Goal: Check status: Check status

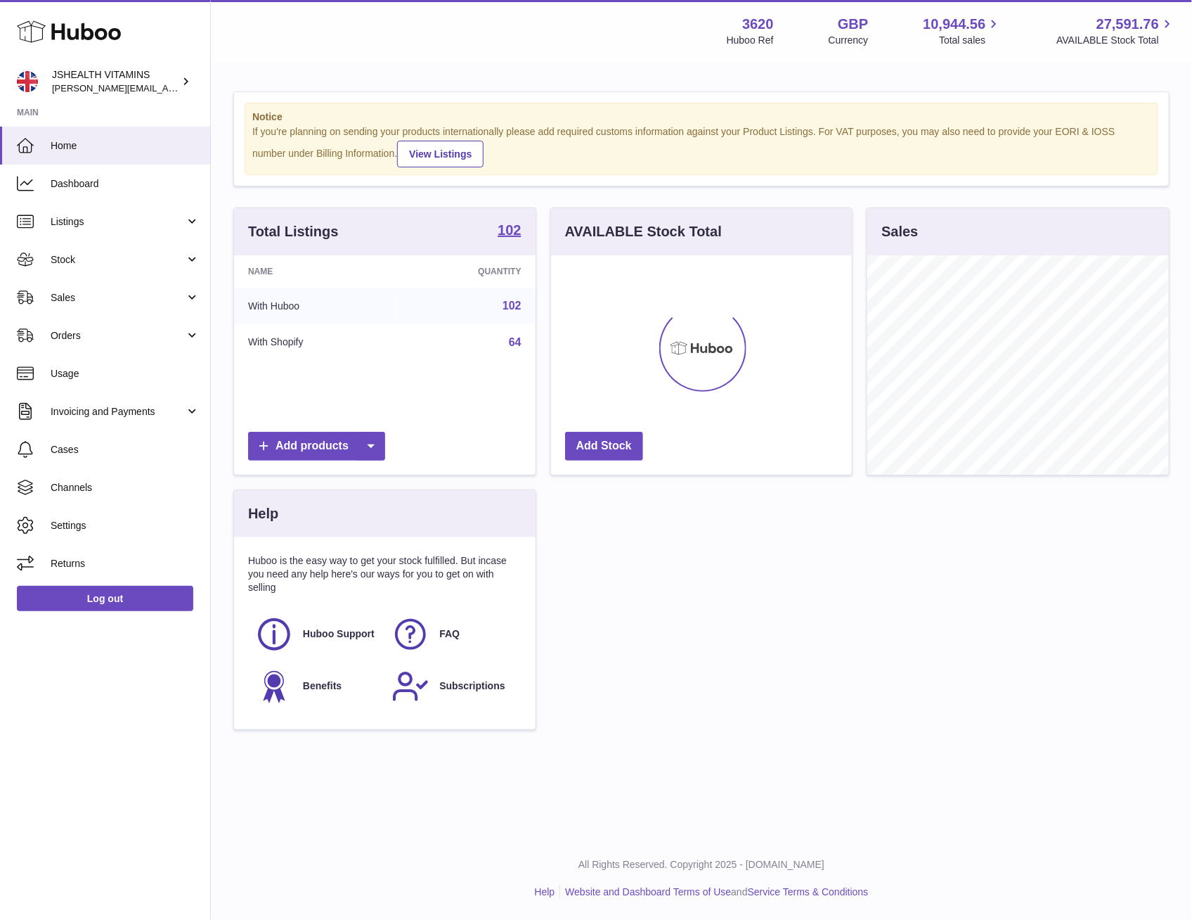
scroll to position [219, 300]
click at [138, 242] on link "Stock" at bounding box center [105, 259] width 210 height 38
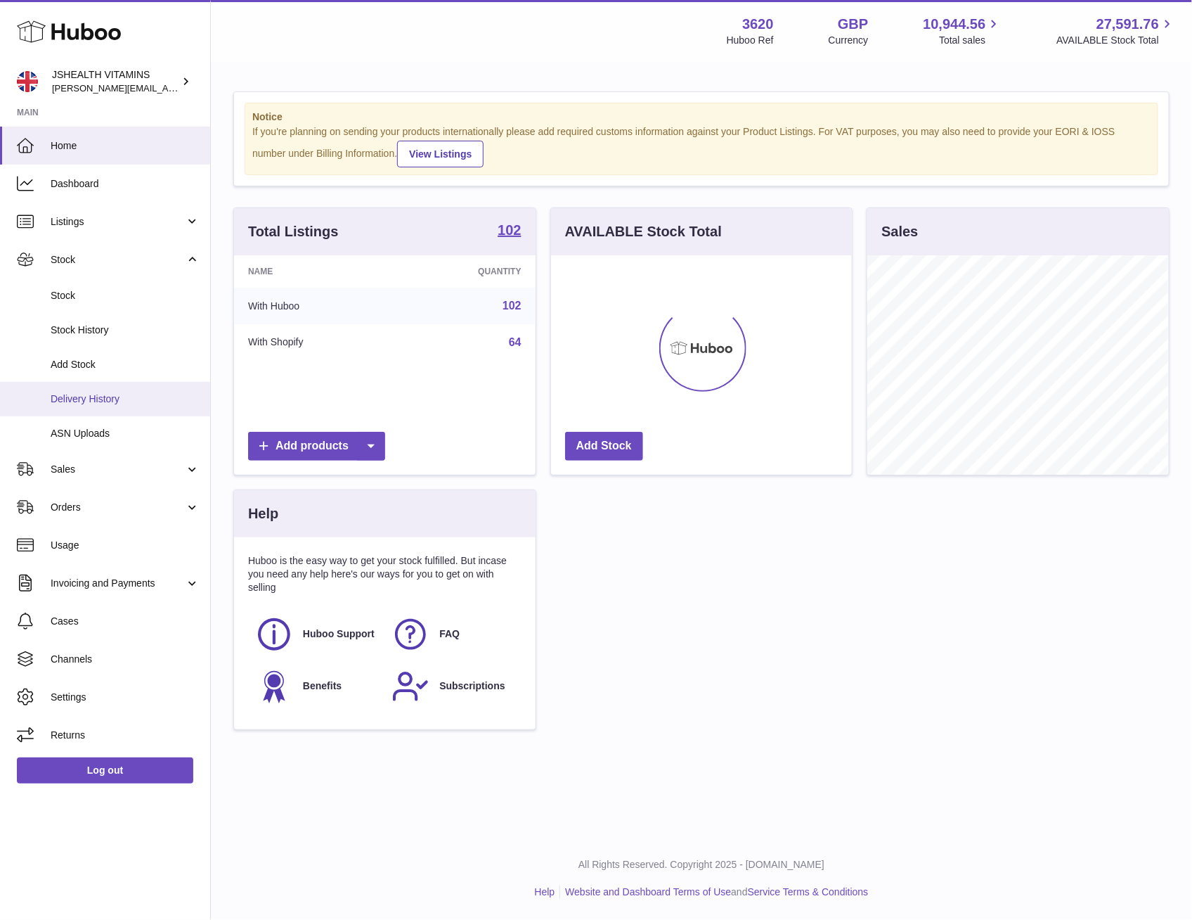
click at [102, 393] on span "Delivery History" at bounding box center [125, 398] width 149 height 13
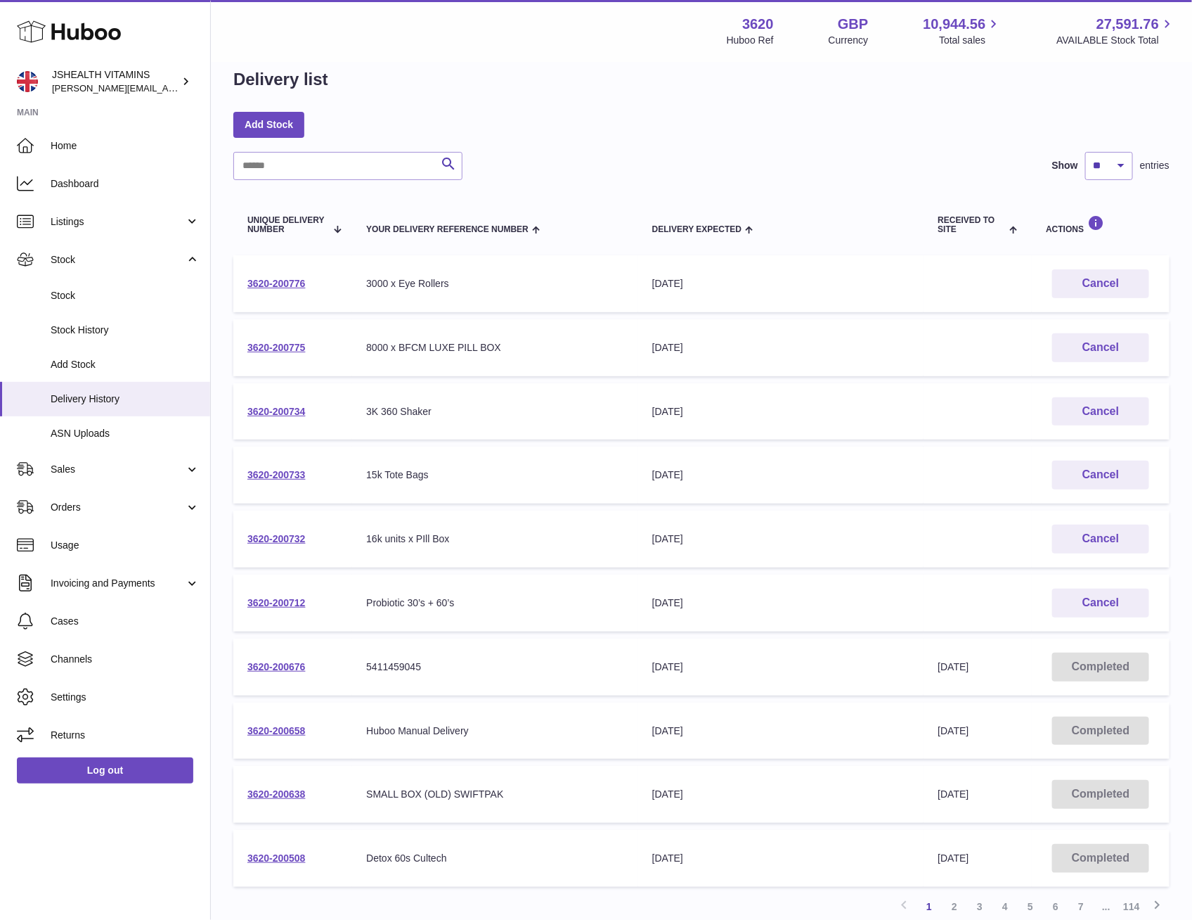
scroll to position [24, 0]
click at [276, 660] on link "3620-200676" at bounding box center [276, 665] width 58 height 11
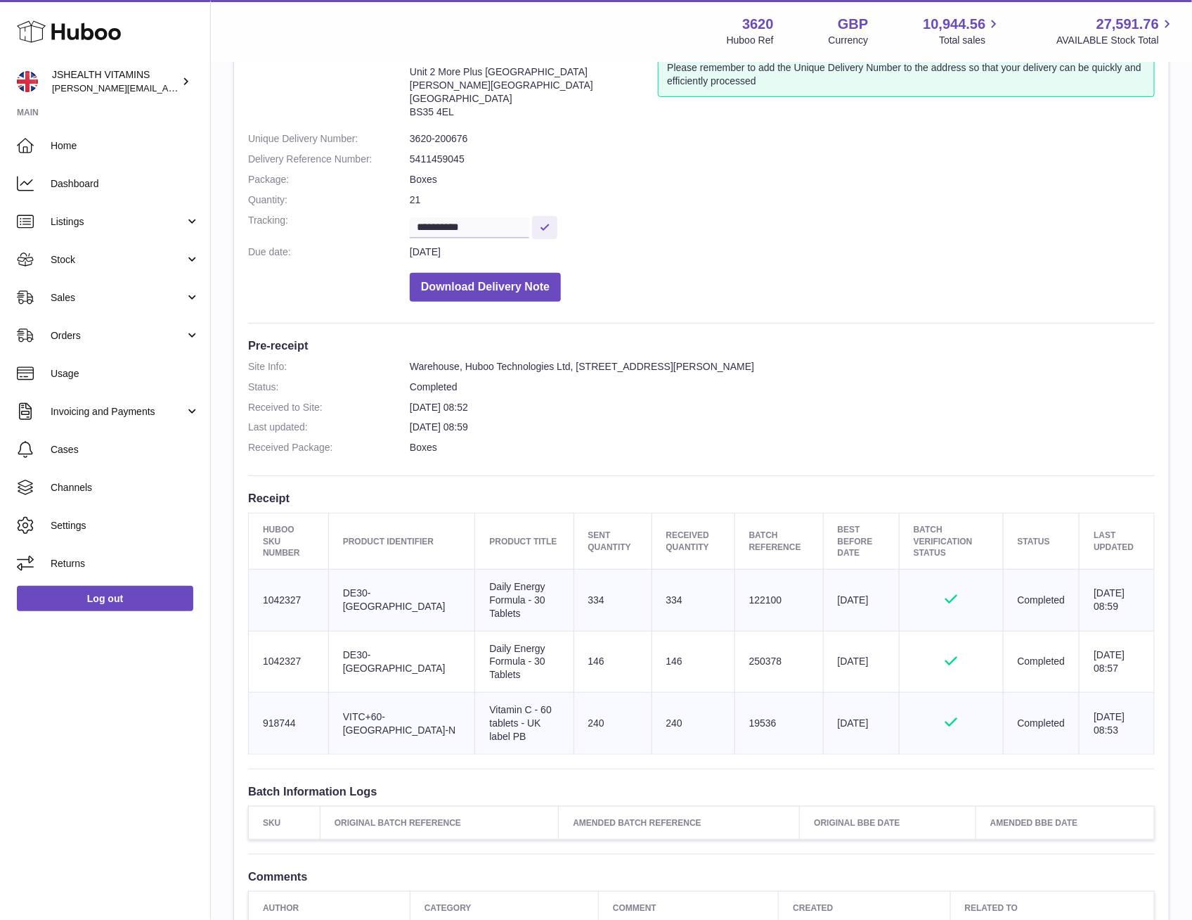
scroll to position [106, 0]
drag, startPoint x: 484, startPoint y: 614, endPoint x: 439, endPoint y: 580, distance: 56.1
click at [475, 580] on td "Product title Daily Energy Formula - 30 Tablets" at bounding box center [524, 598] width 98 height 62
copy td "Daily Energy Formula - 30 Tablets"
click at [736, 593] on td "Batch Reference 122100" at bounding box center [779, 598] width 89 height 62
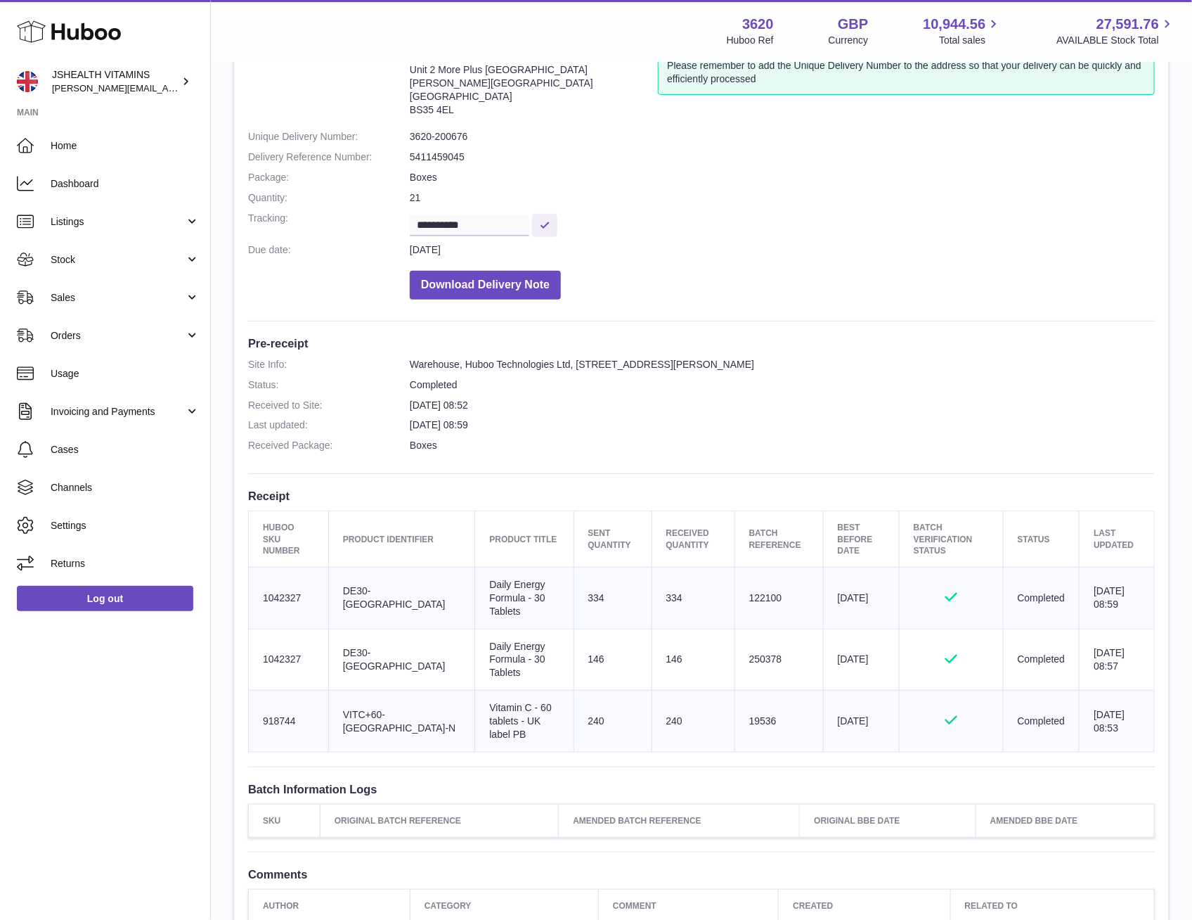
click at [736, 593] on td "Batch Reference 122100" at bounding box center [779, 598] width 89 height 62
copy td "122100"
click at [743, 654] on td "Batch Reference 250378" at bounding box center [779, 660] width 89 height 62
copy td "250378"
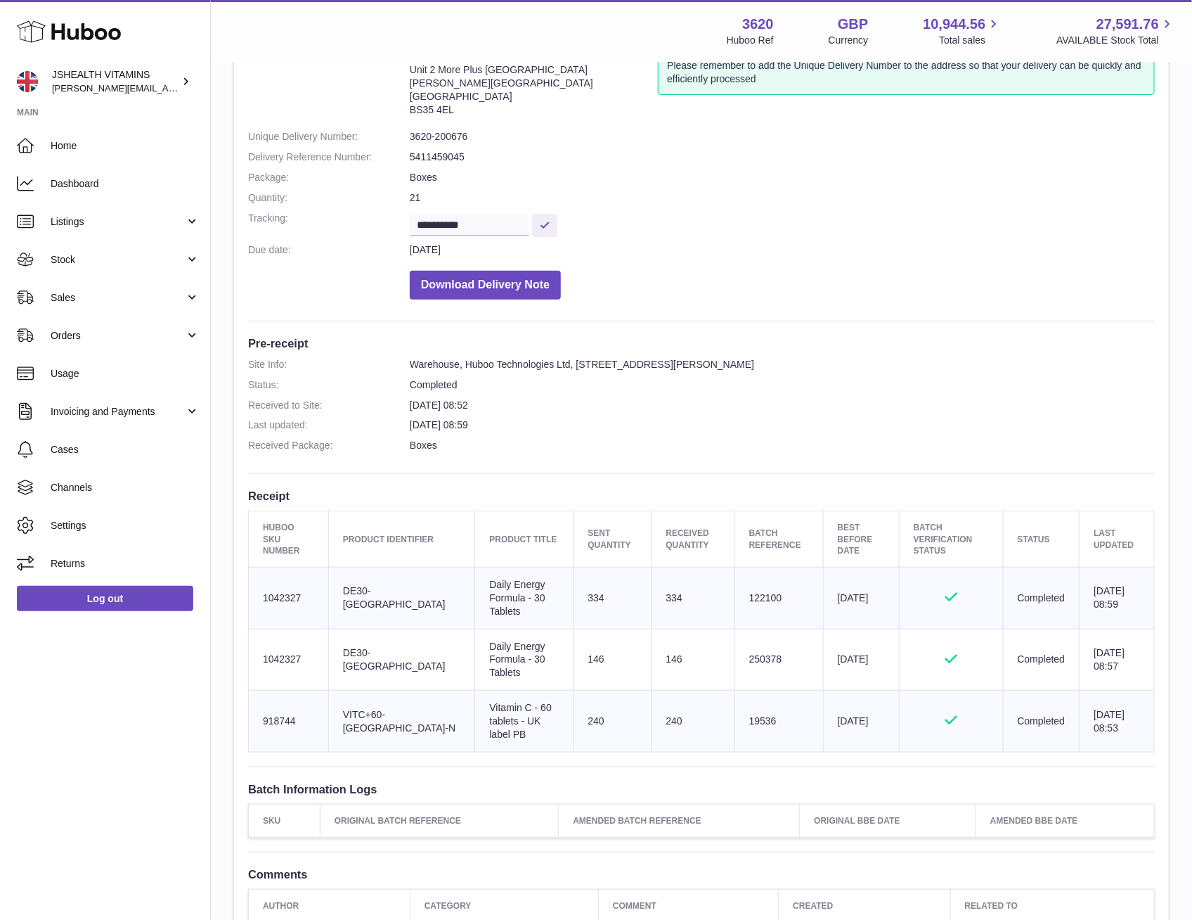
click at [735, 726] on td "Batch Reference 19536" at bounding box center [779, 721] width 89 height 62
copy td "19536"
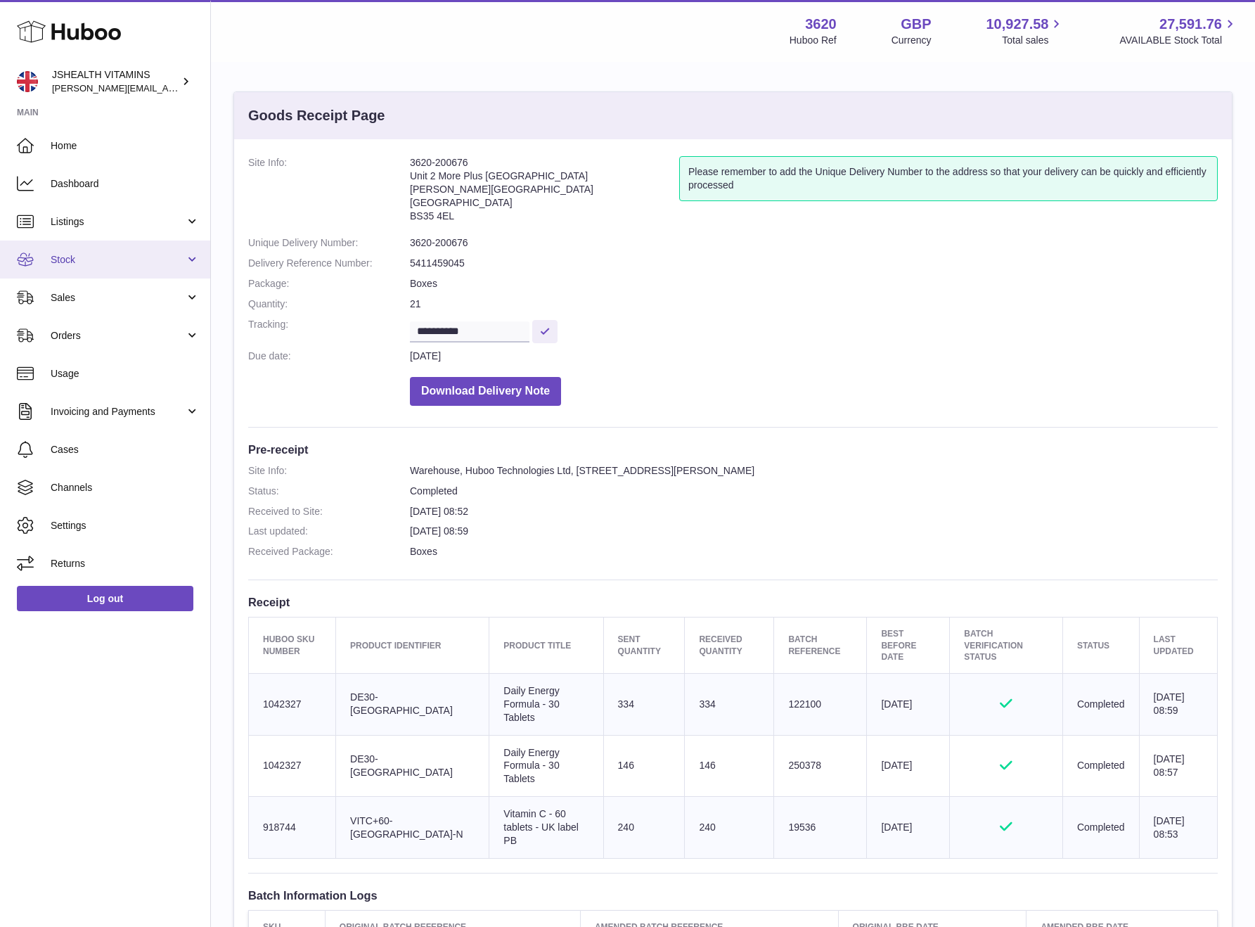
click at [101, 258] on span "Stock" at bounding box center [118, 259] width 134 height 13
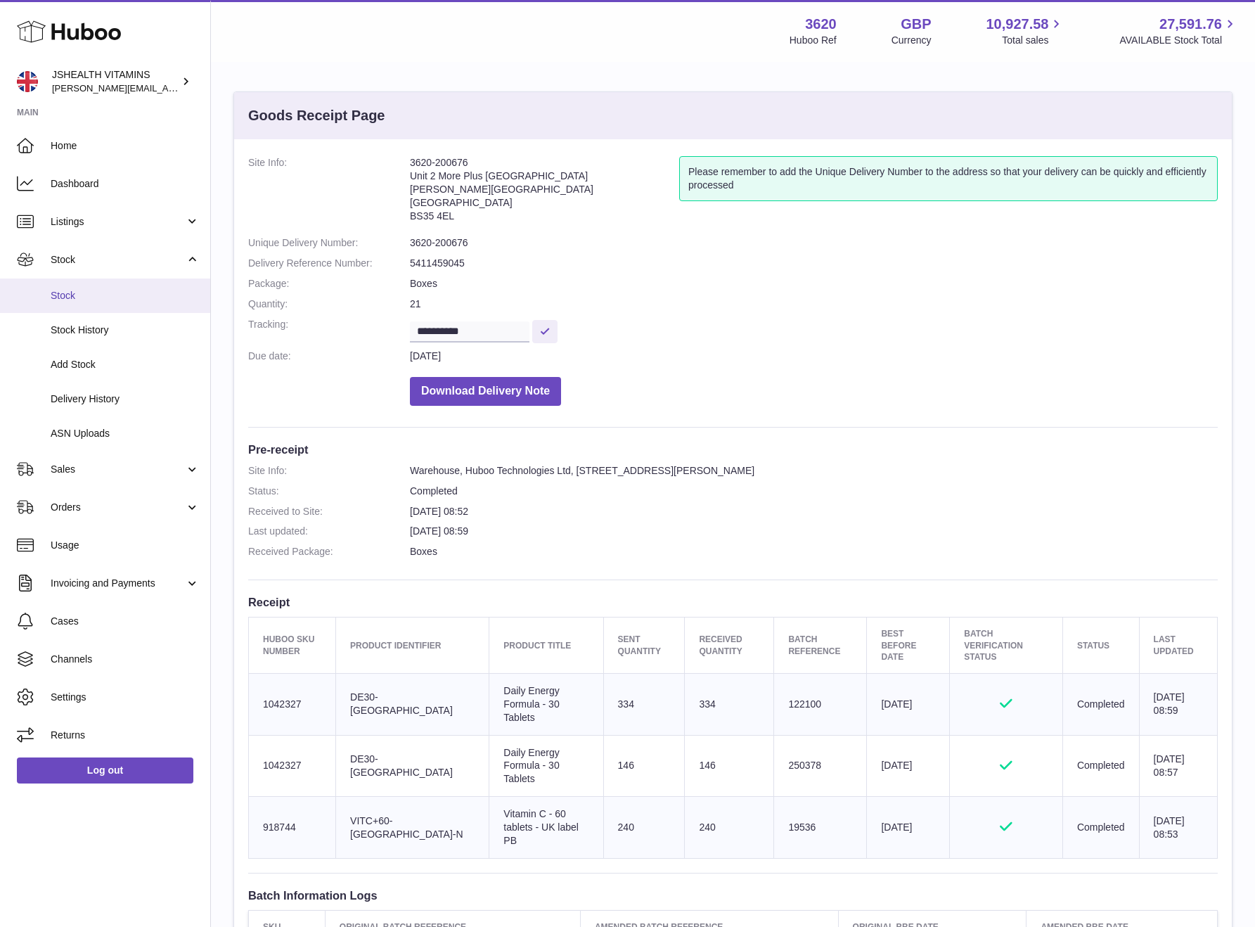
click at [85, 287] on link "Stock" at bounding box center [105, 295] width 210 height 34
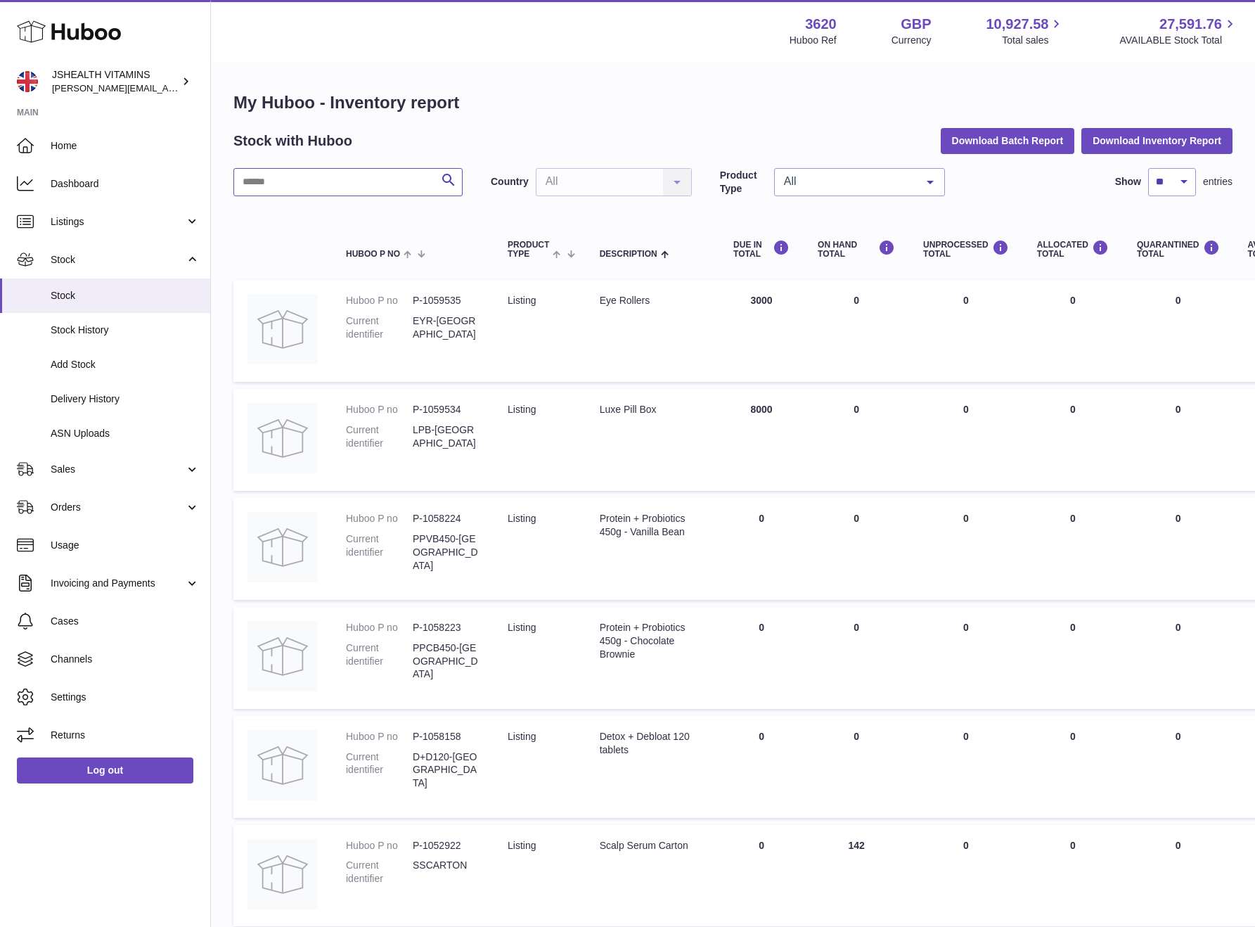
click at [345, 193] on input "text" at bounding box center [347, 182] width 229 height 28
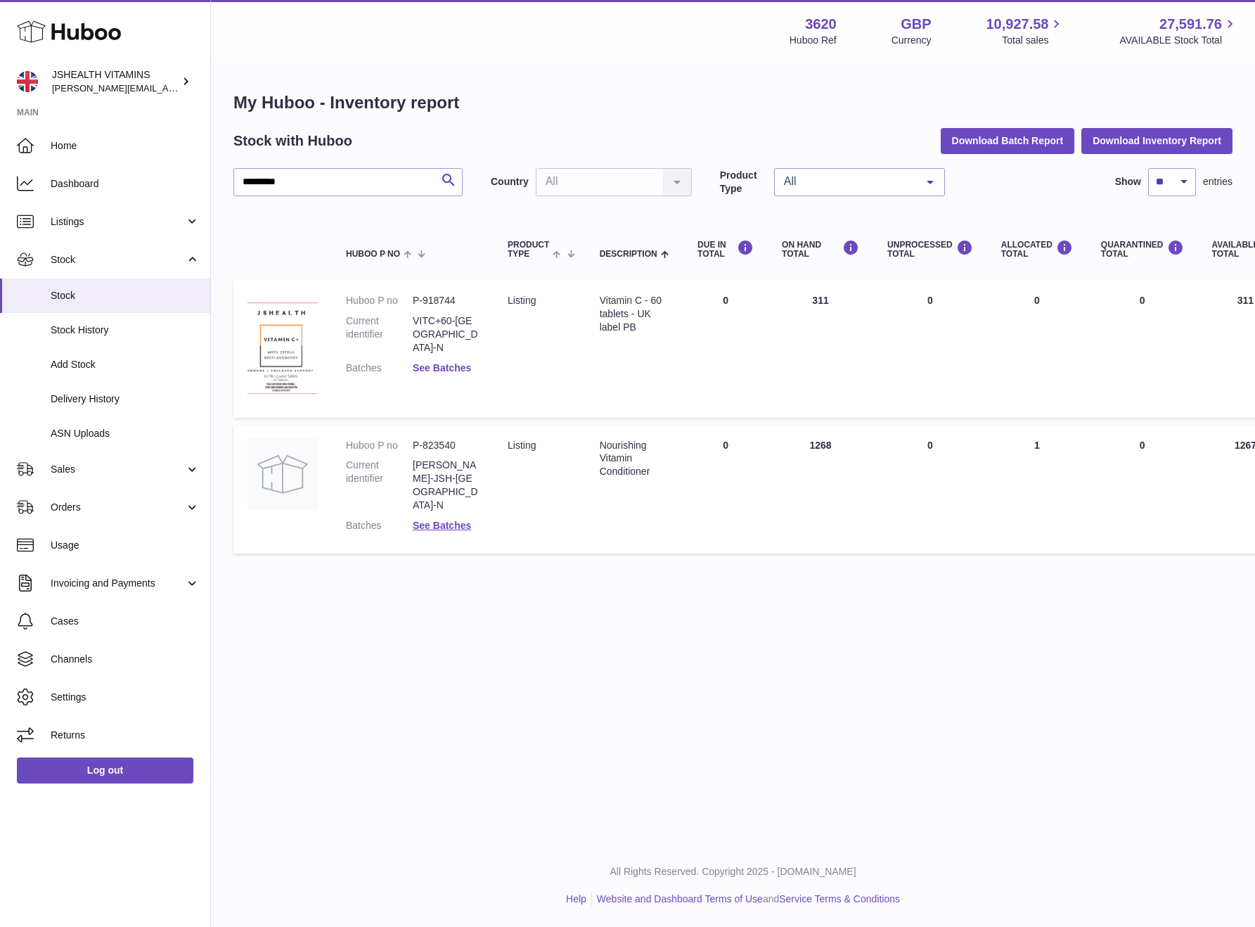
click at [463, 362] on link "See Batches" at bounding box center [442, 367] width 58 height 11
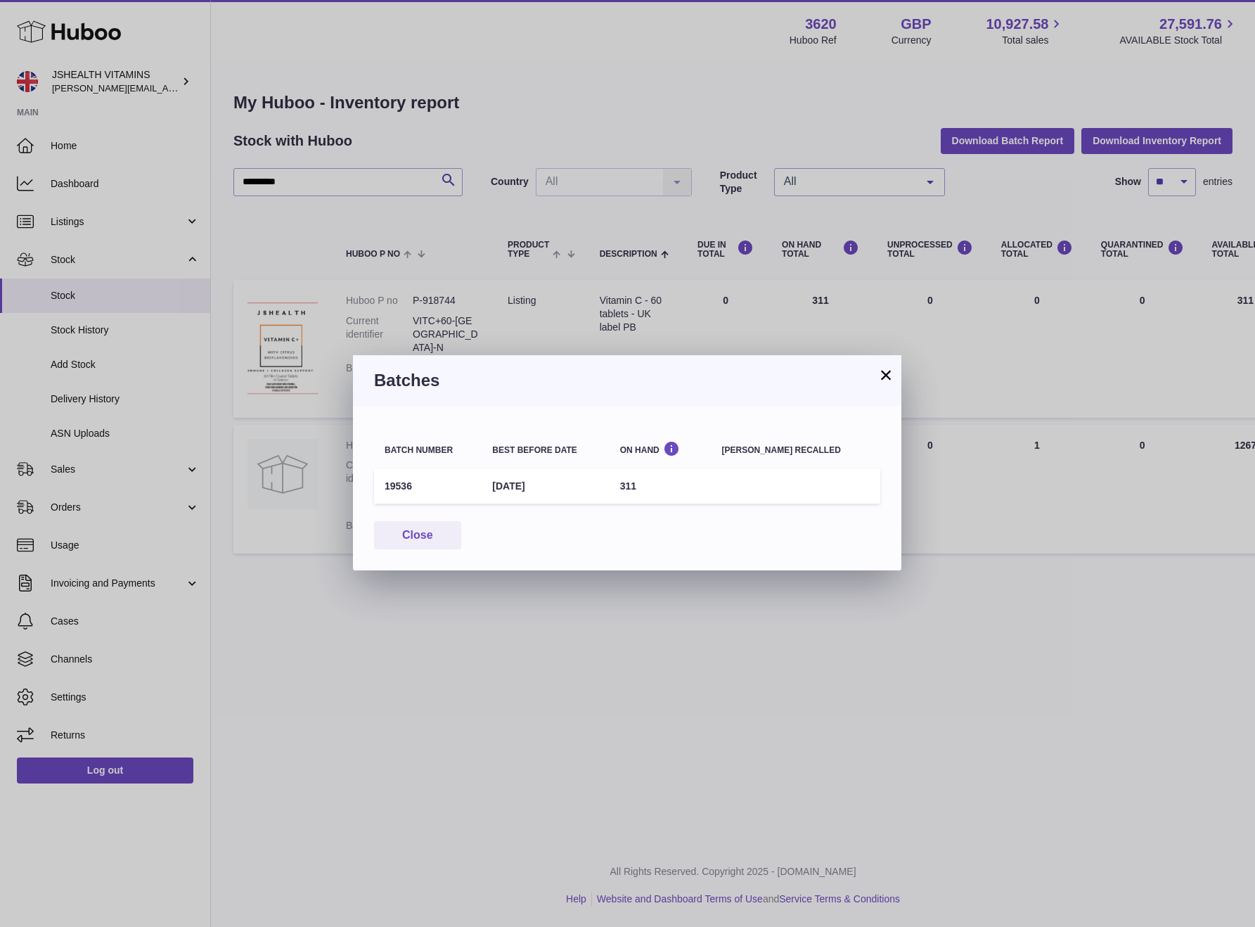
click at [629, 360] on div "Batches" at bounding box center [627, 380] width 548 height 51
click at [625, 307] on div "× Batches Batch number Best before date On Hand [PERSON_NAME] recalled 19536 [D…" at bounding box center [627, 463] width 1255 height 927
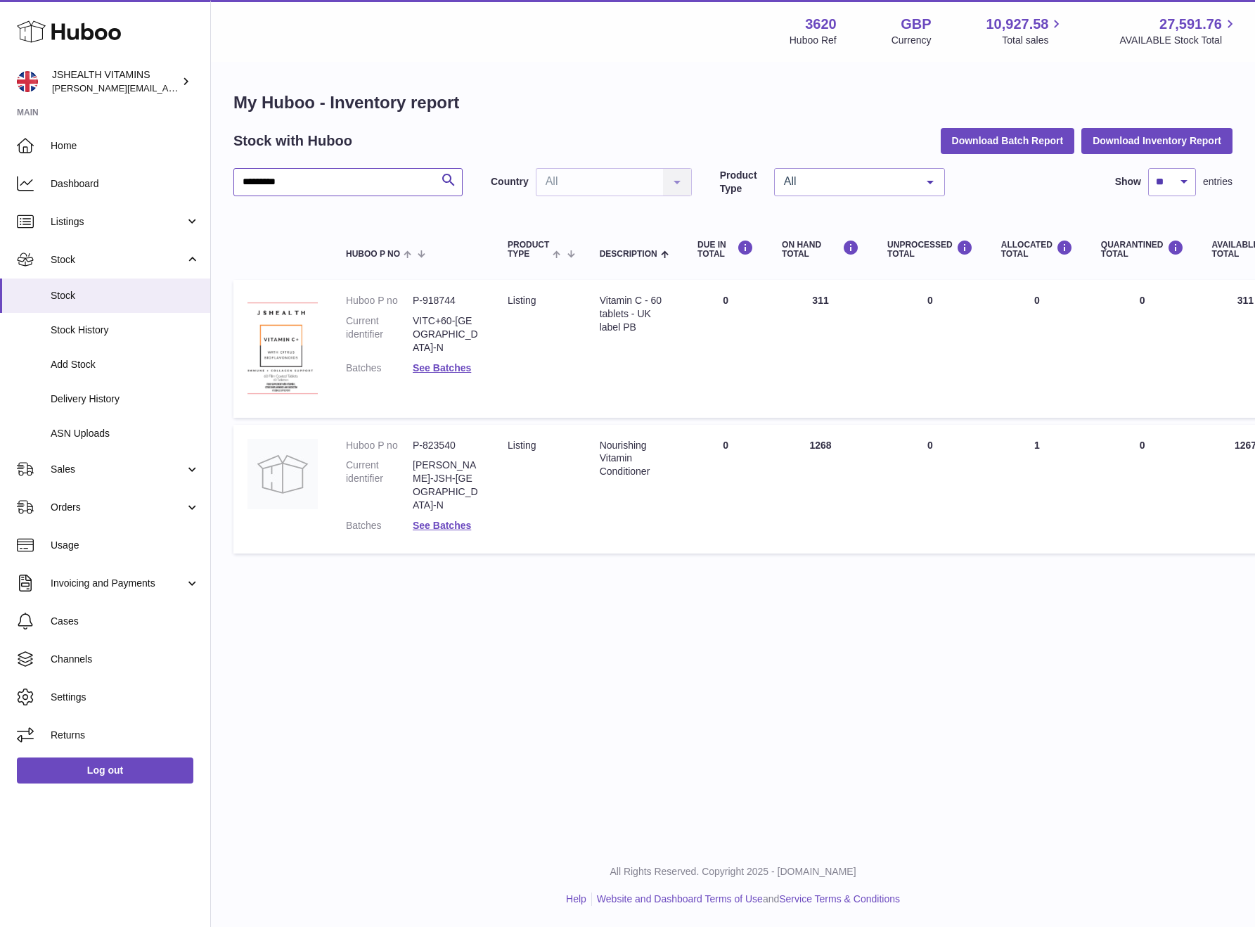
click at [354, 195] on input "*********" at bounding box center [347, 182] width 229 height 28
type input "*****"
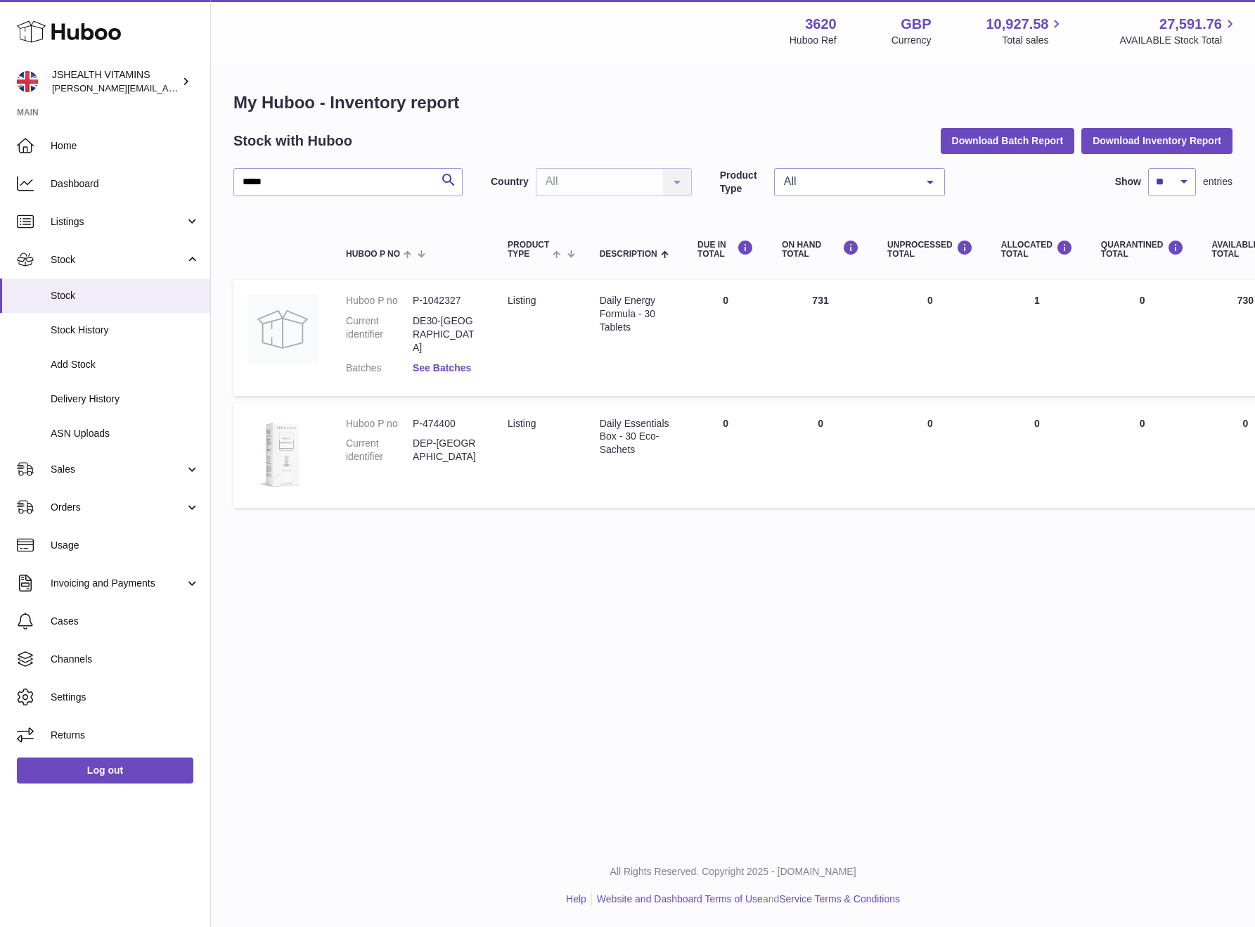
click at [442, 362] on link "See Batches" at bounding box center [442, 367] width 58 height 11
